Goal: Task Accomplishment & Management: Manage account settings

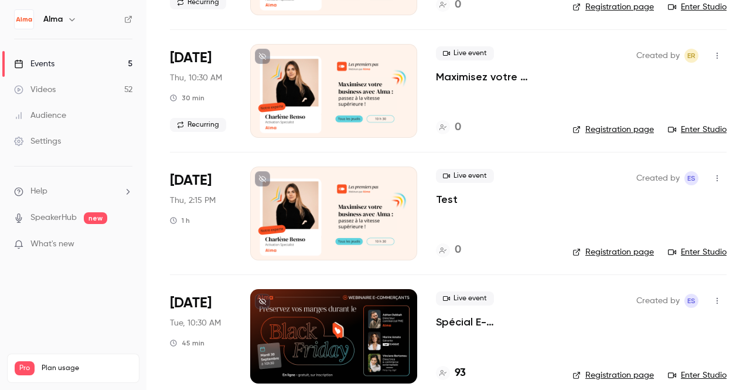
scroll to position [315, 0]
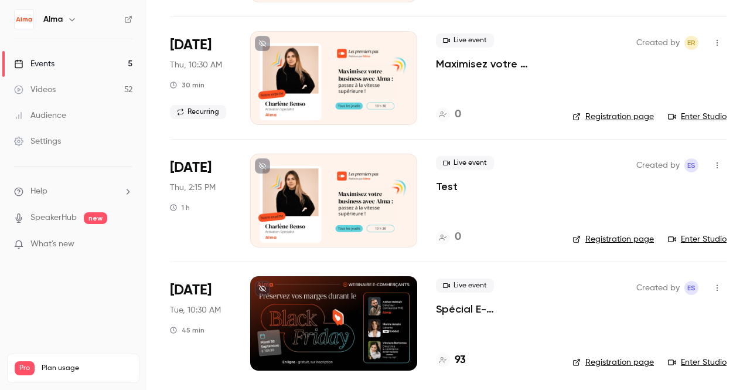
click at [446, 304] on p "Spécial E-commerçants - Sortir de la guerre des prix et préserver ses marges pe…" at bounding box center [495, 309] width 118 height 14
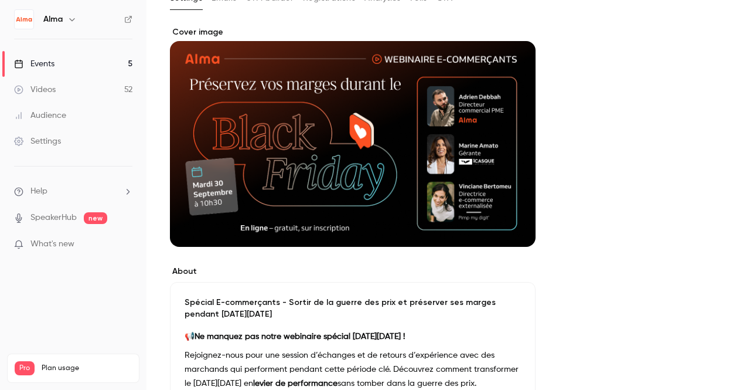
scroll to position [10, 0]
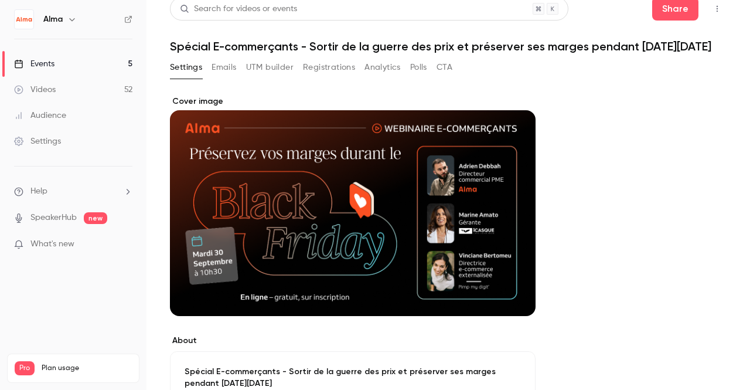
click at [334, 64] on button "Registrations" at bounding box center [329, 67] width 52 height 19
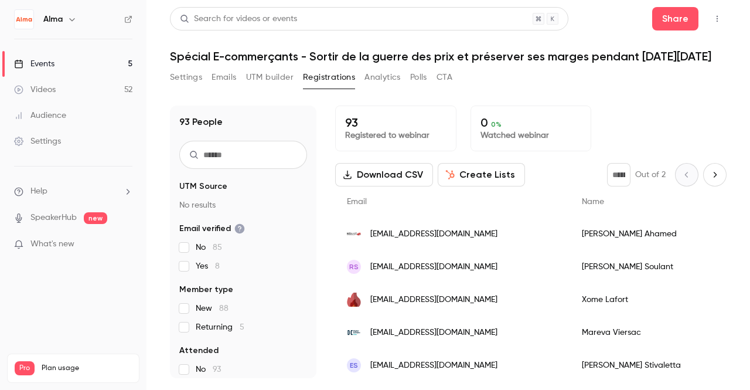
scroll to position [90, 0]
